Goal: Transaction & Acquisition: Purchase product/service

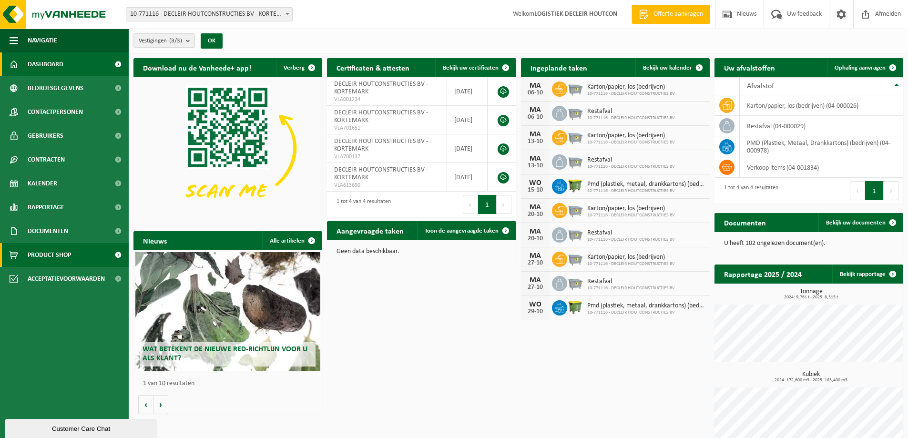
click at [49, 256] on span "Product Shop" at bounding box center [49, 255] width 43 height 24
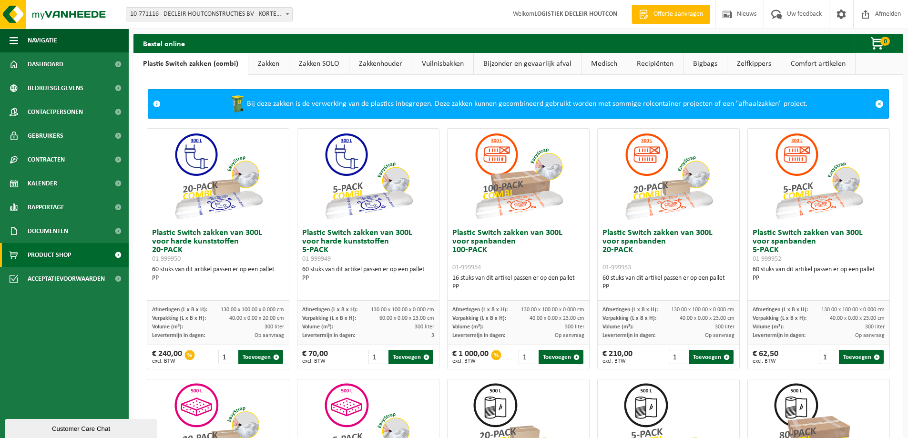
click at [72, 426] on div "Customer Care Chat" at bounding box center [81, 428] width 138 height 7
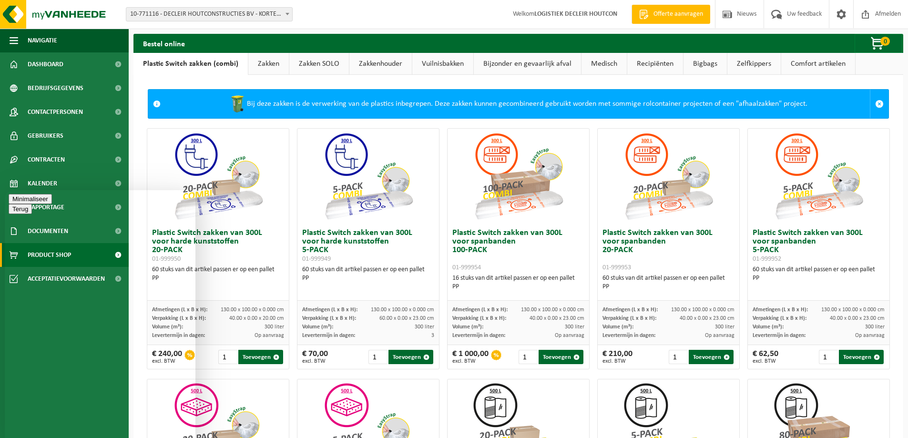
click at [52, 204] on button "Minimaliseer" at bounding box center [30, 199] width 43 height 10
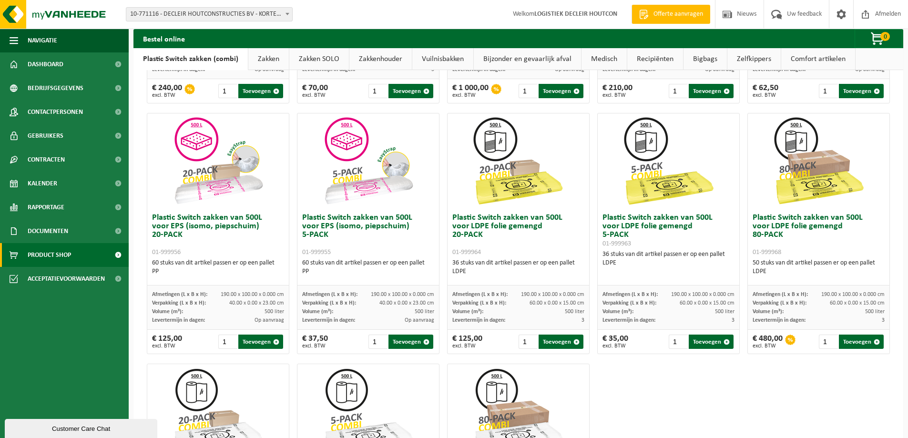
scroll to position [313, 0]
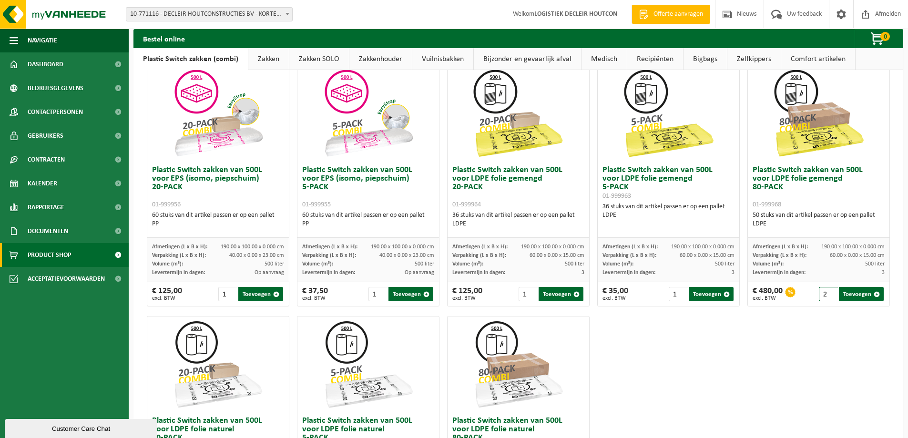
click at [825, 291] on input "2" at bounding box center [829, 294] width 20 height 14
click at [853, 295] on button "Toevoegen" at bounding box center [861, 294] width 45 height 14
type input "1"
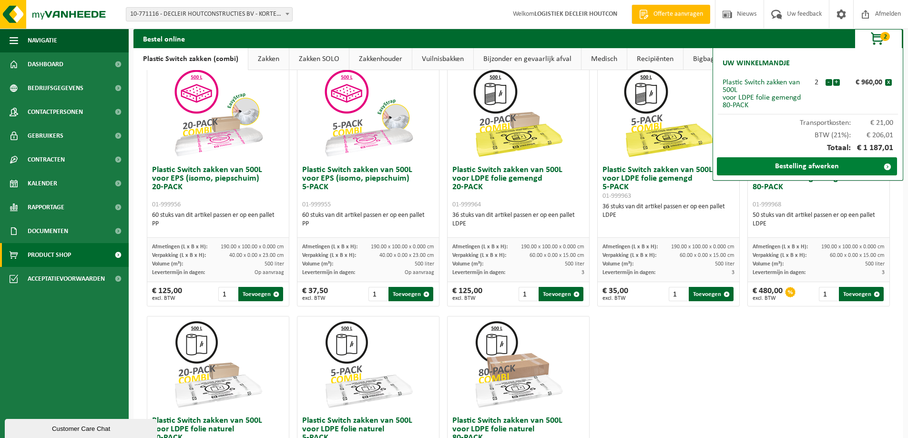
click at [831, 165] on link "Bestelling afwerken" at bounding box center [807, 166] width 180 height 18
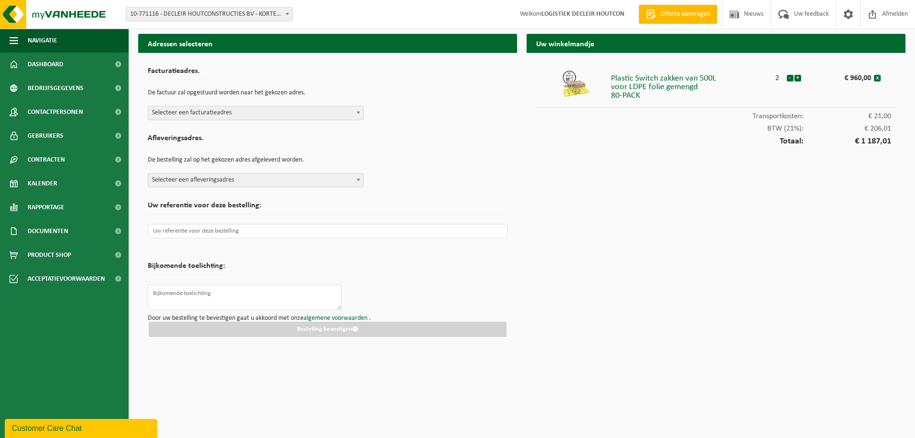
click at [354, 113] on span at bounding box center [359, 112] width 10 height 12
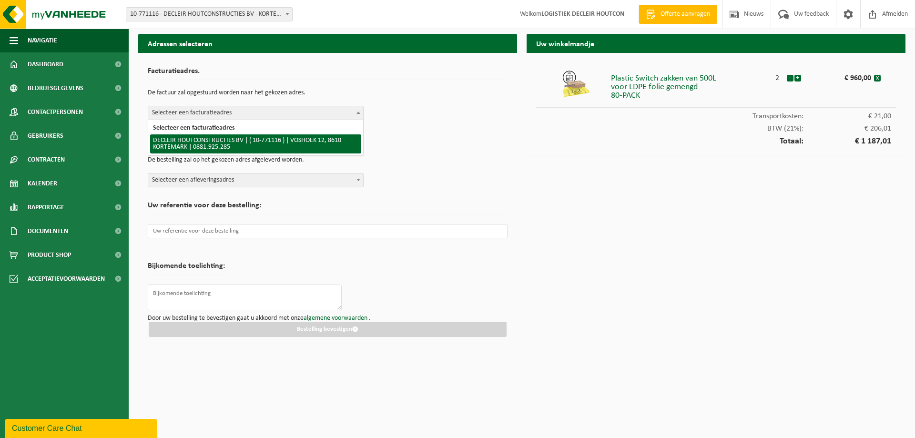
select select "20183"
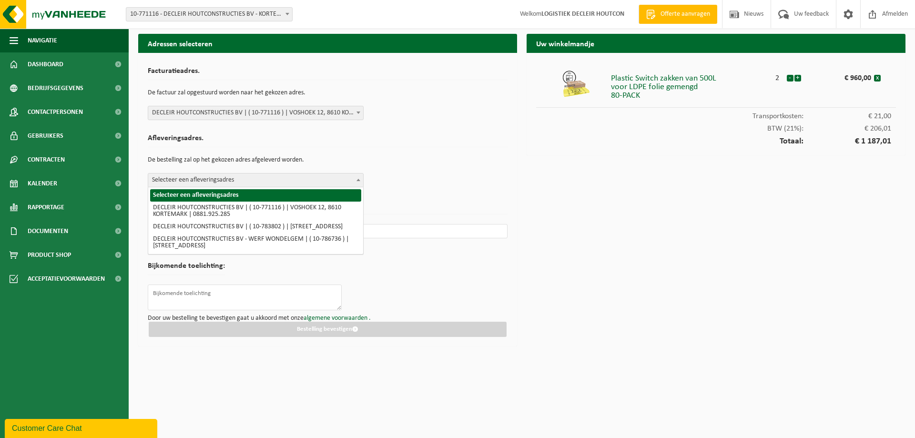
click at [352, 177] on span "Selecteer een afleveringsadres" at bounding box center [255, 179] width 215 height 13
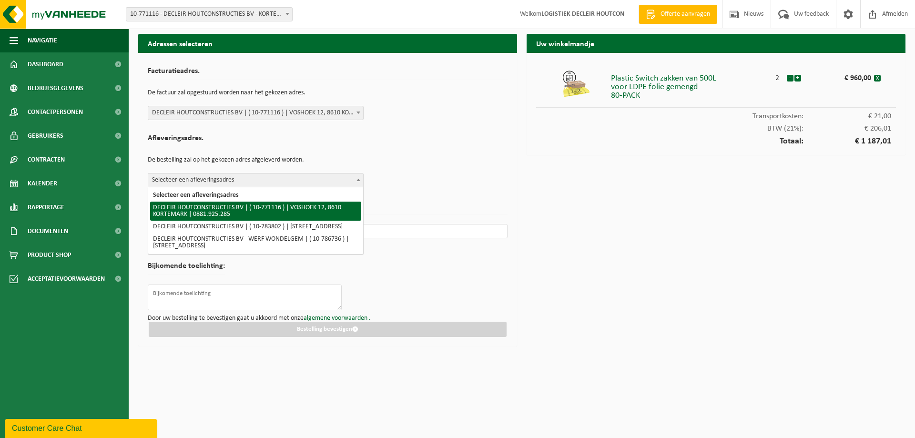
select select "20183"
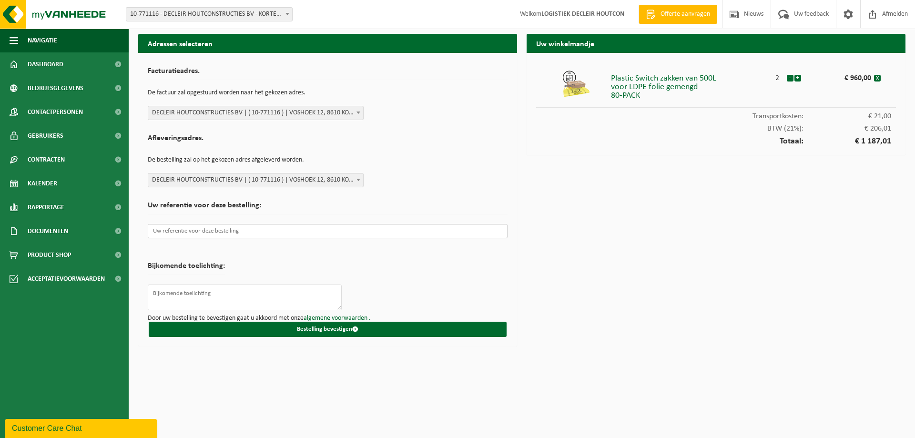
click at [258, 233] on input "text" at bounding box center [328, 231] width 360 height 14
click at [212, 233] on input "text" at bounding box center [328, 231] width 360 height 14
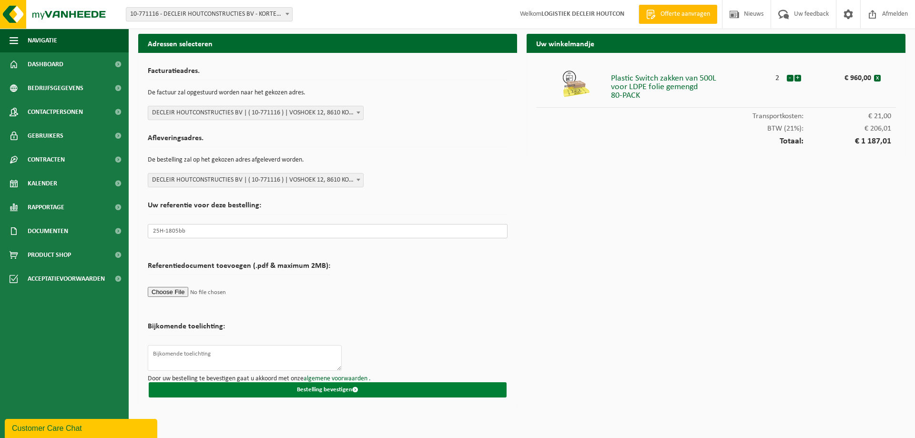
type input "25H-1805bb"
click at [370, 390] on button "Bestelling bevestigen" at bounding box center [328, 389] width 358 height 15
